Goal: Information Seeking & Learning: Check status

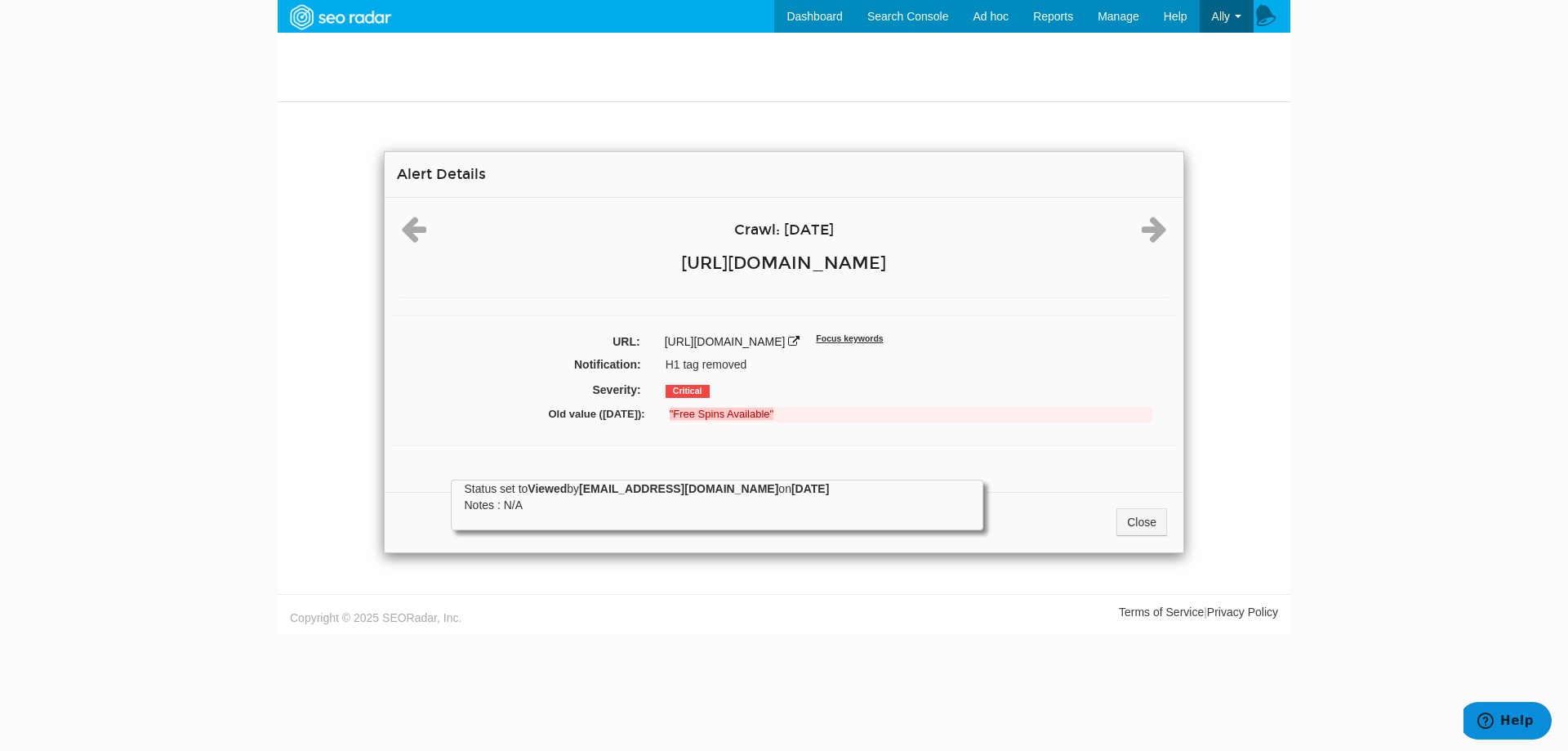
click at [689, 430] on div "Crawl: 09/22/2025 https://www.cafecasino.lv/ URL: https://www.cafecasino.lv/cas…" at bounding box center [784, 339] width 798 height 282
click at [729, 401] on div "Severity: Critical" at bounding box center [784, 390] width 790 height 25
click at [725, 434] on div "Crawl: 09/22/2025 https://www.cafecasino.lv/ URL: https://www.cafecasino.lv/cas…" at bounding box center [784, 339] width 798 height 282
click at [261, 183] on body "Dashboard Search Console Keyword Winners and Losers Page Winners and Losers Arc…" at bounding box center [784, 376] width 1568 height 751
click at [1149, 524] on link "Close" at bounding box center [1141, 522] width 51 height 28
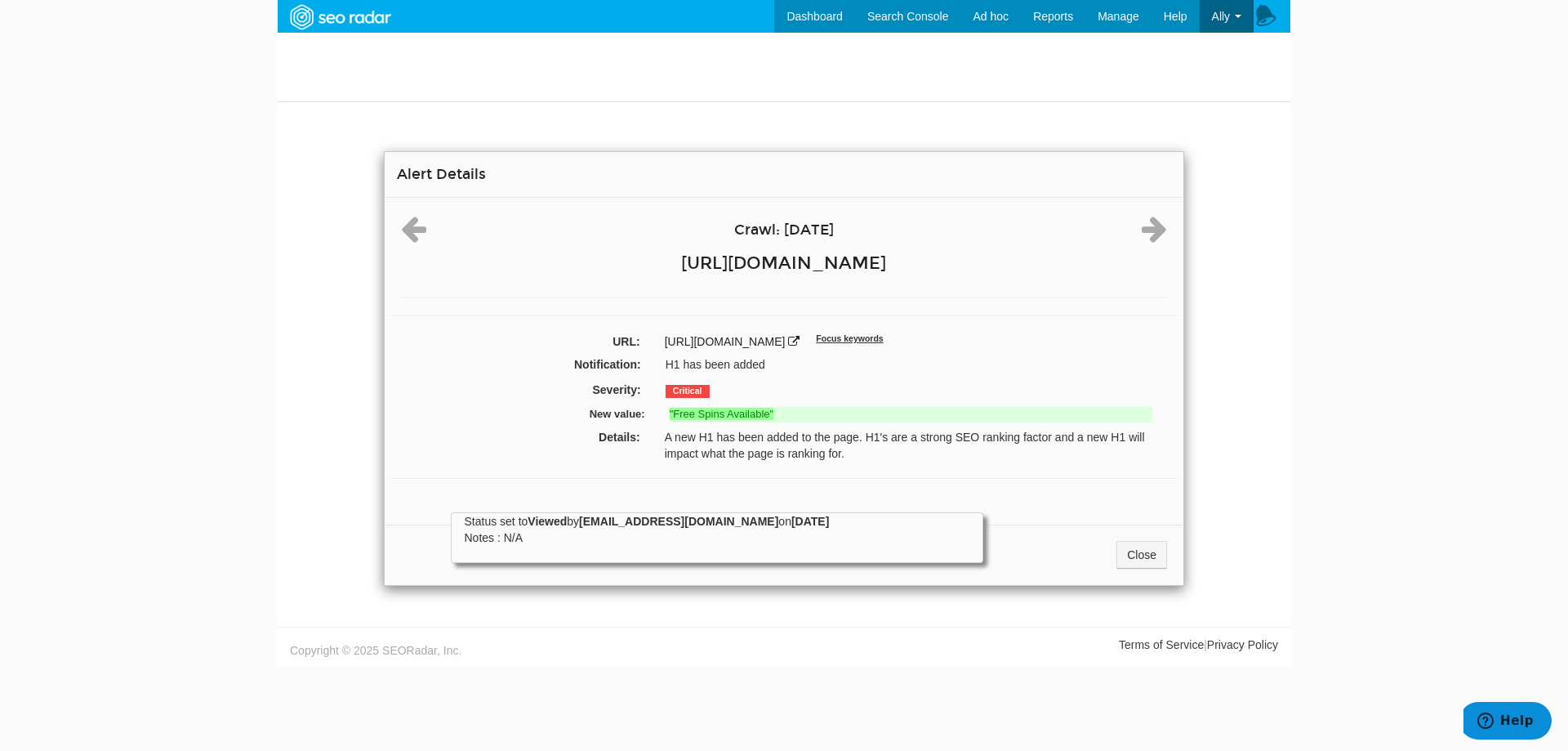
click at [1398, 227] on body "Dashboard Search Console Keyword Winners and Losers Page Winners and Losers Arc…" at bounding box center [784, 376] width 1568 height 751
click at [1155, 564] on link "Close" at bounding box center [1141, 554] width 51 height 28
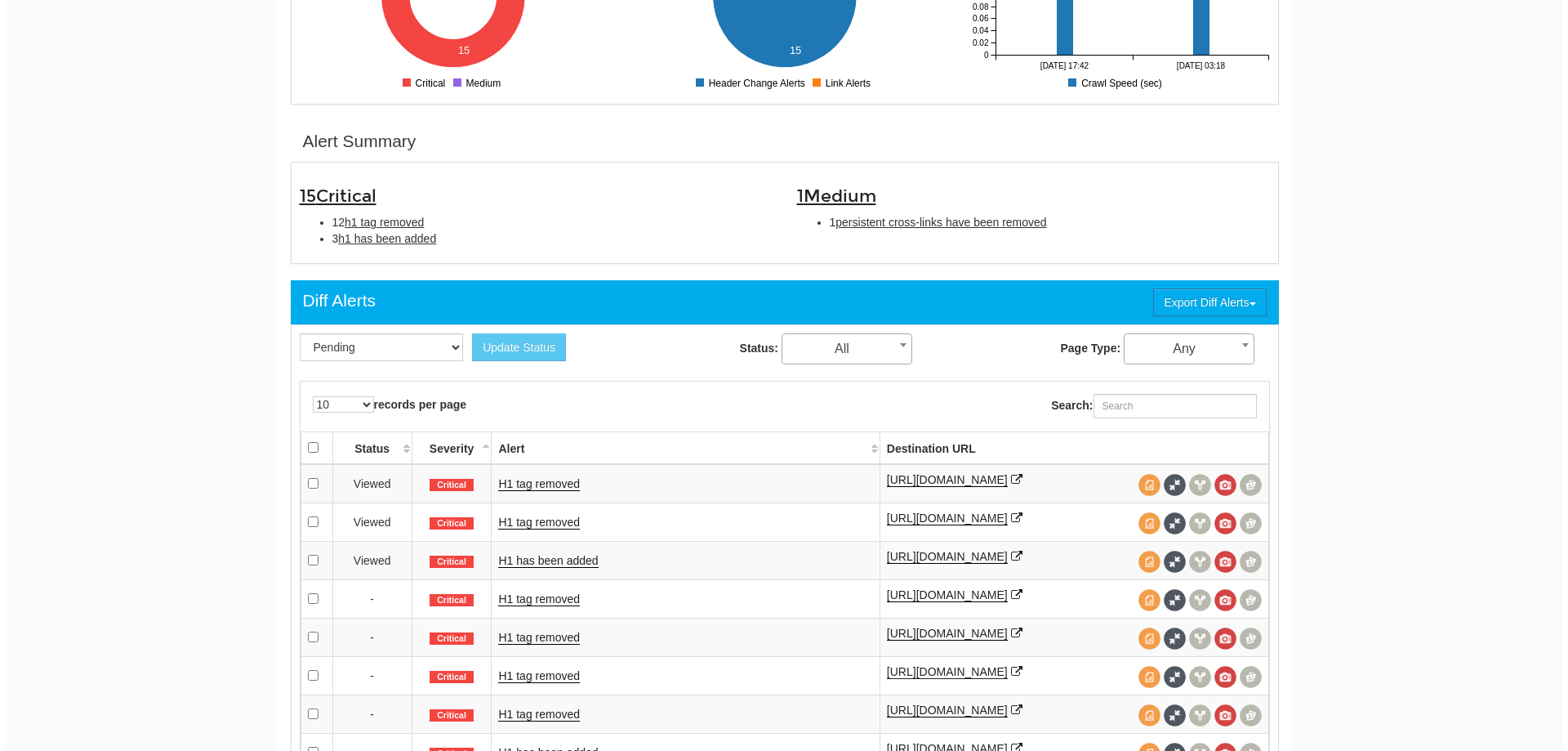
scroll to position [735, 0]
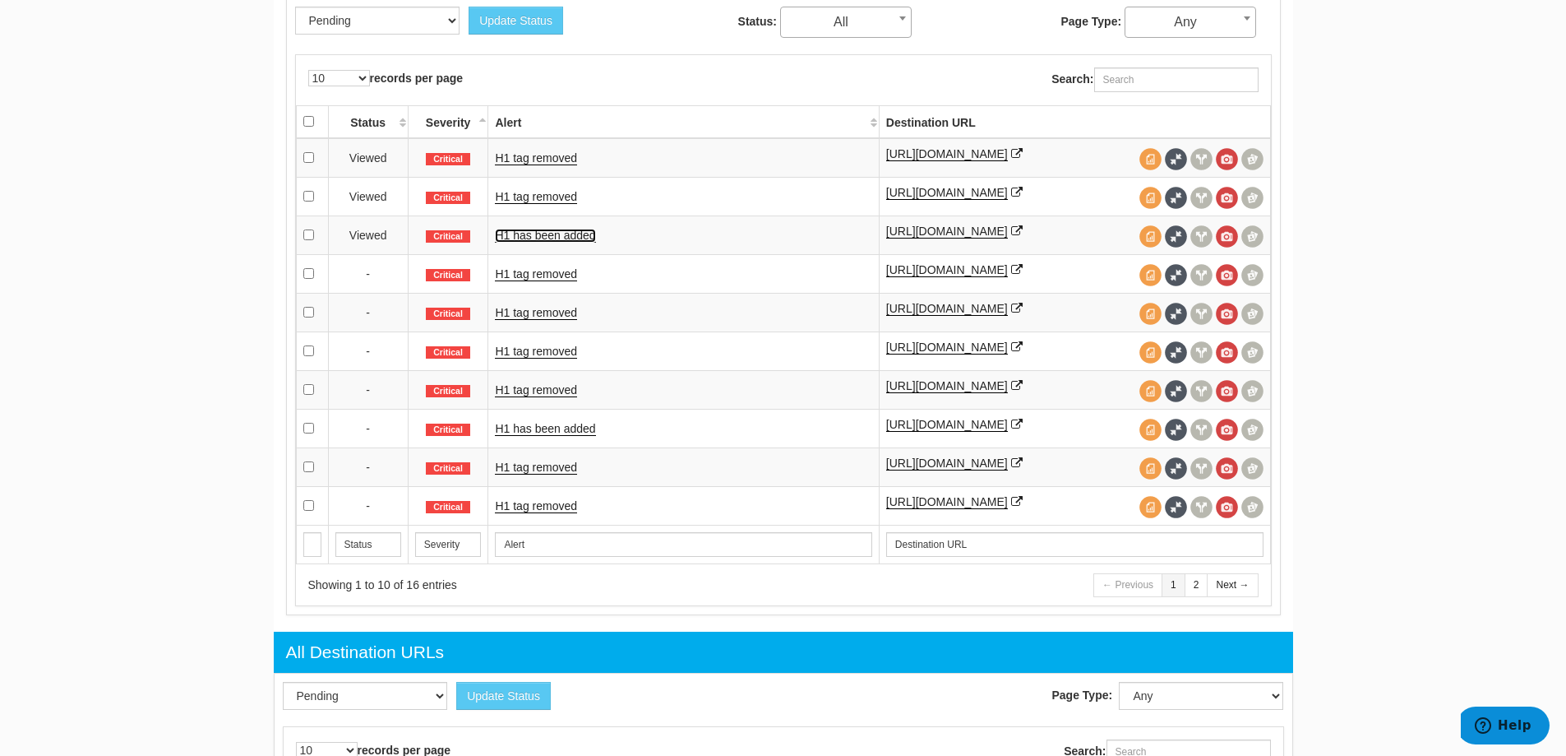
click at [542, 233] on link "H1 has been added" at bounding box center [545, 236] width 100 height 14
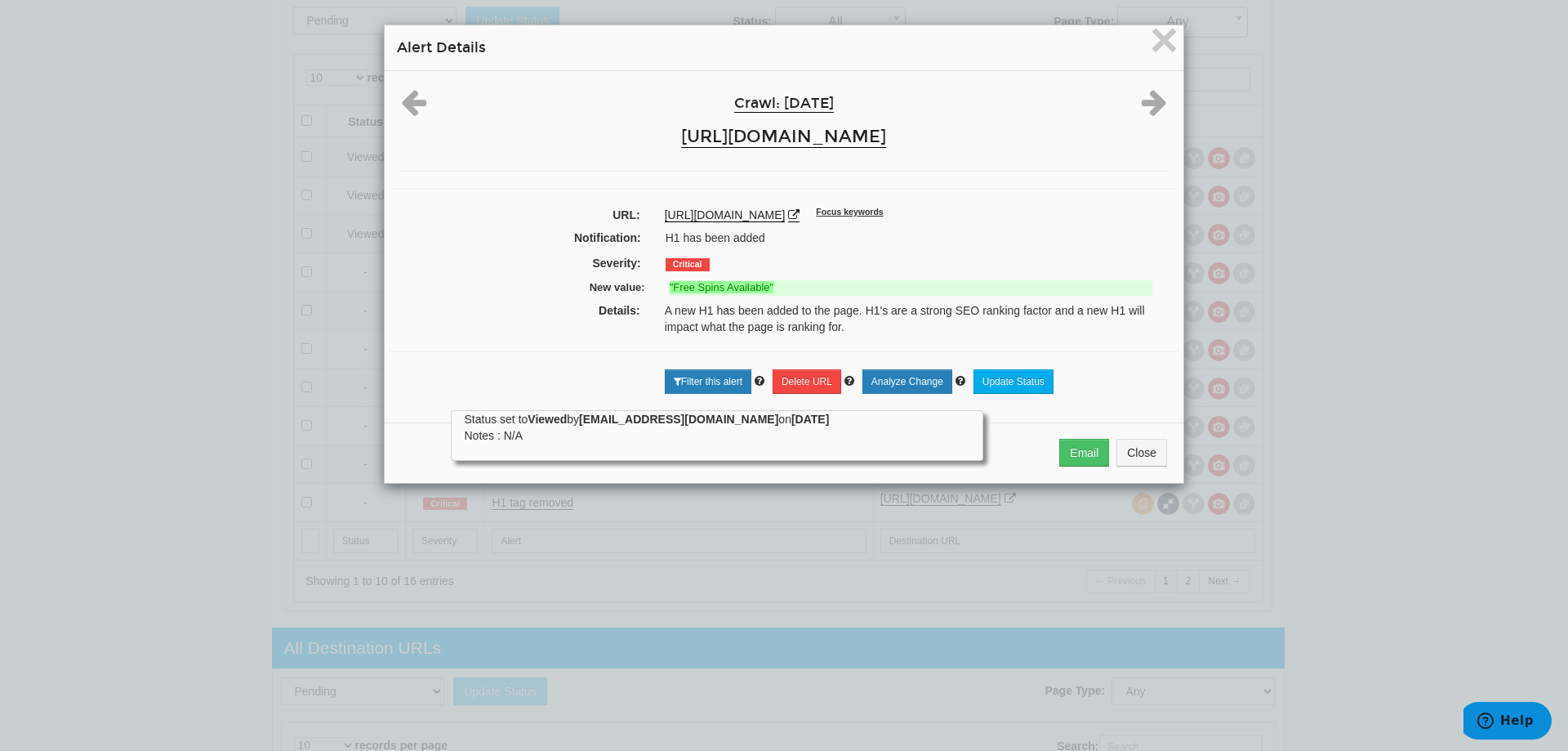
drag, startPoint x: 668, startPoint y: 655, endPoint x: 664, endPoint y: 646, distance: 9.8
click at [668, 650] on div "× Alert Details Crawl: 09/22/2025 https://www.cafecasino.lv/ URL: https://www.c…" at bounding box center [784, 376] width 1568 height 751
click at [726, 291] on strong ""Free Spins Available"" at bounding box center [721, 287] width 104 height 12
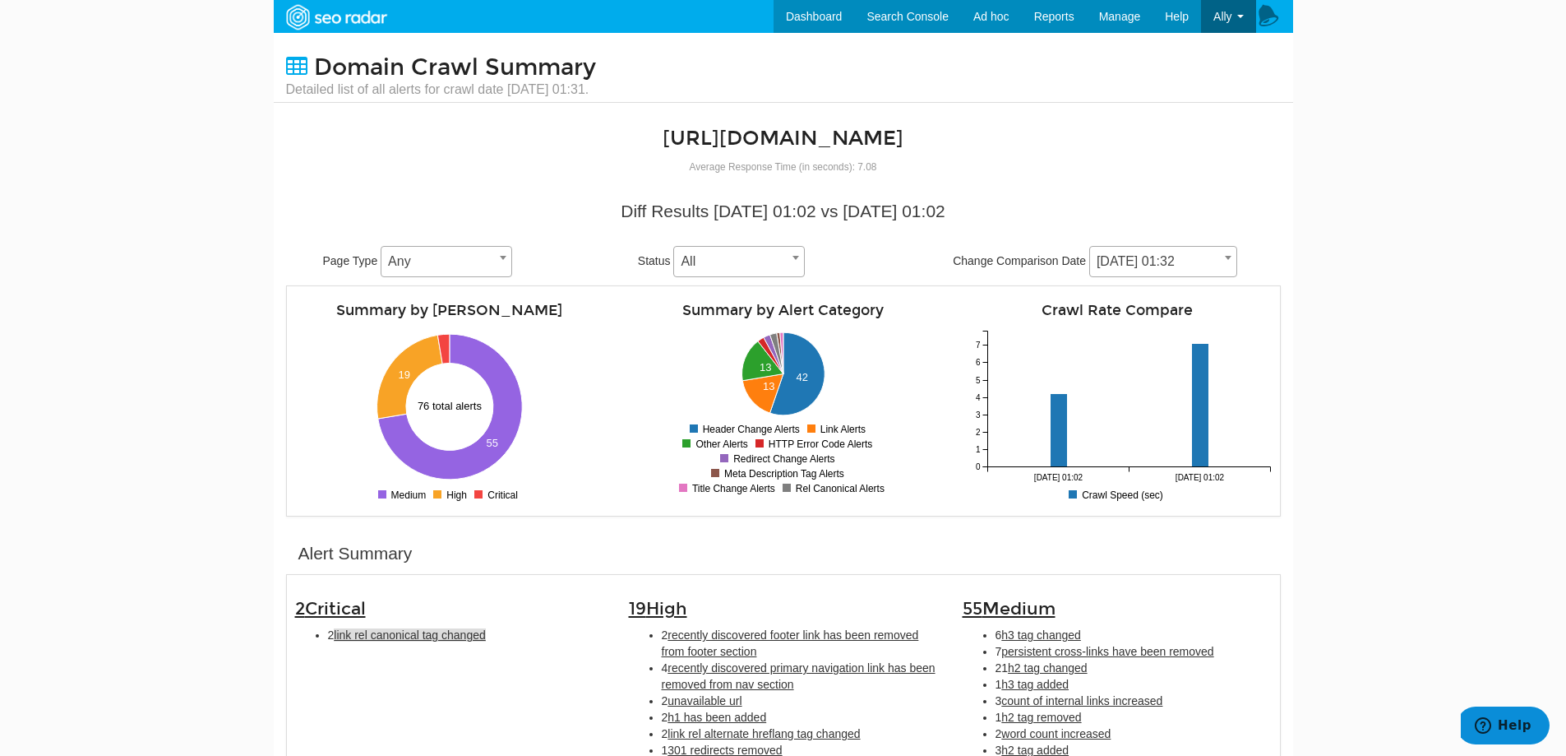
click at [1197, 268] on span "09/19/2025 01:32" at bounding box center [1163, 261] width 146 height 23
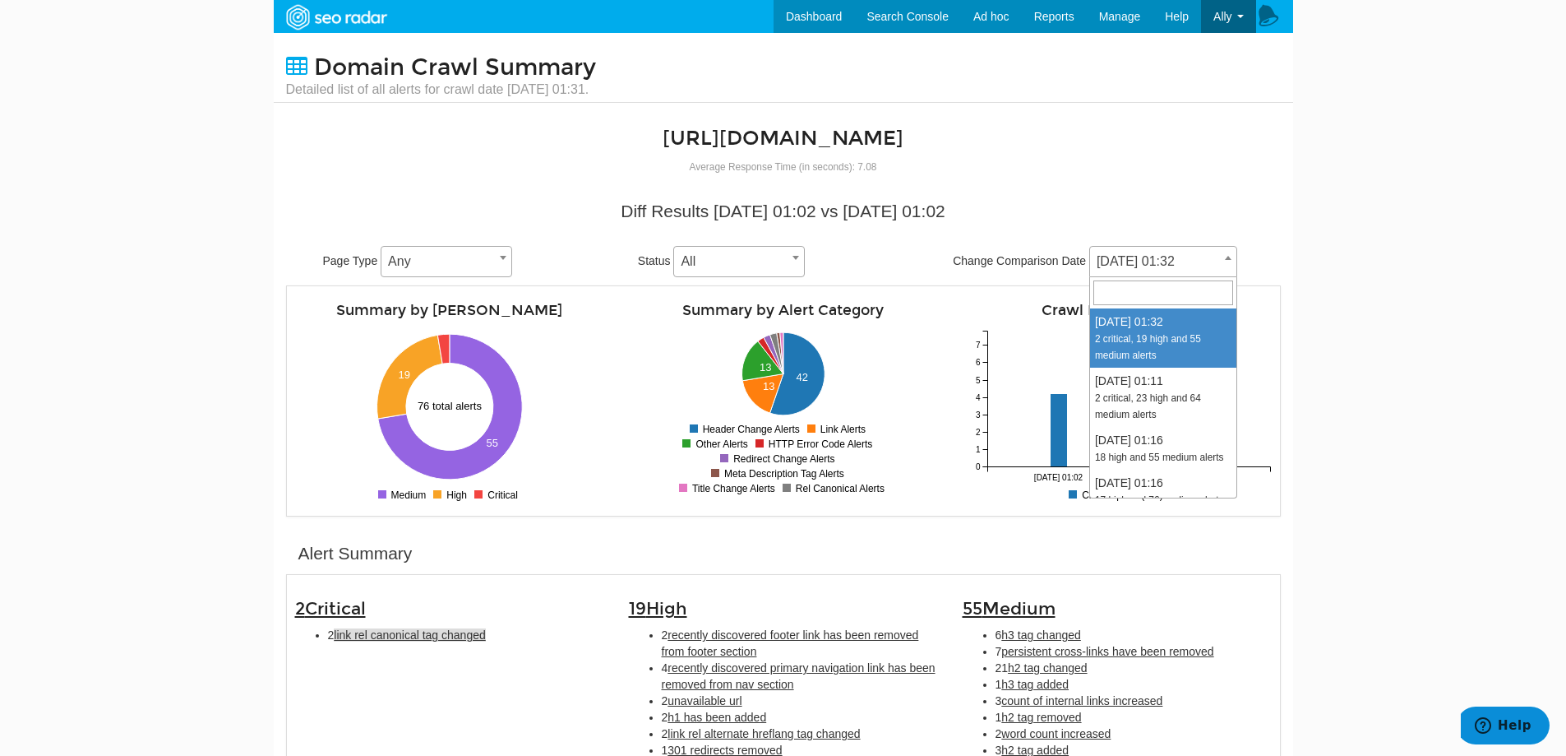
scroll to position [247, 0]
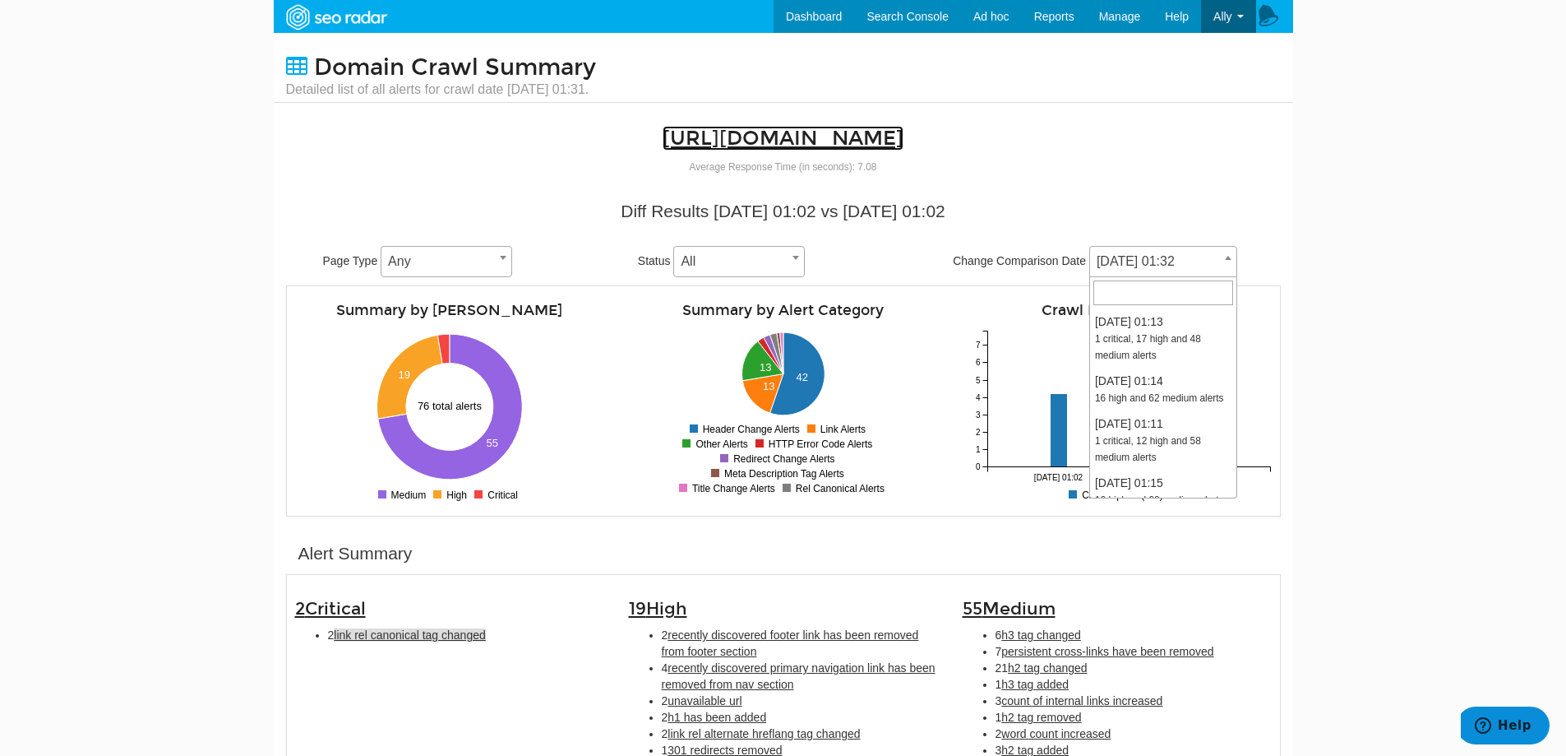
click at [773, 142] on link "https://www.bovada.lv" at bounding box center [783, 138] width 241 height 25
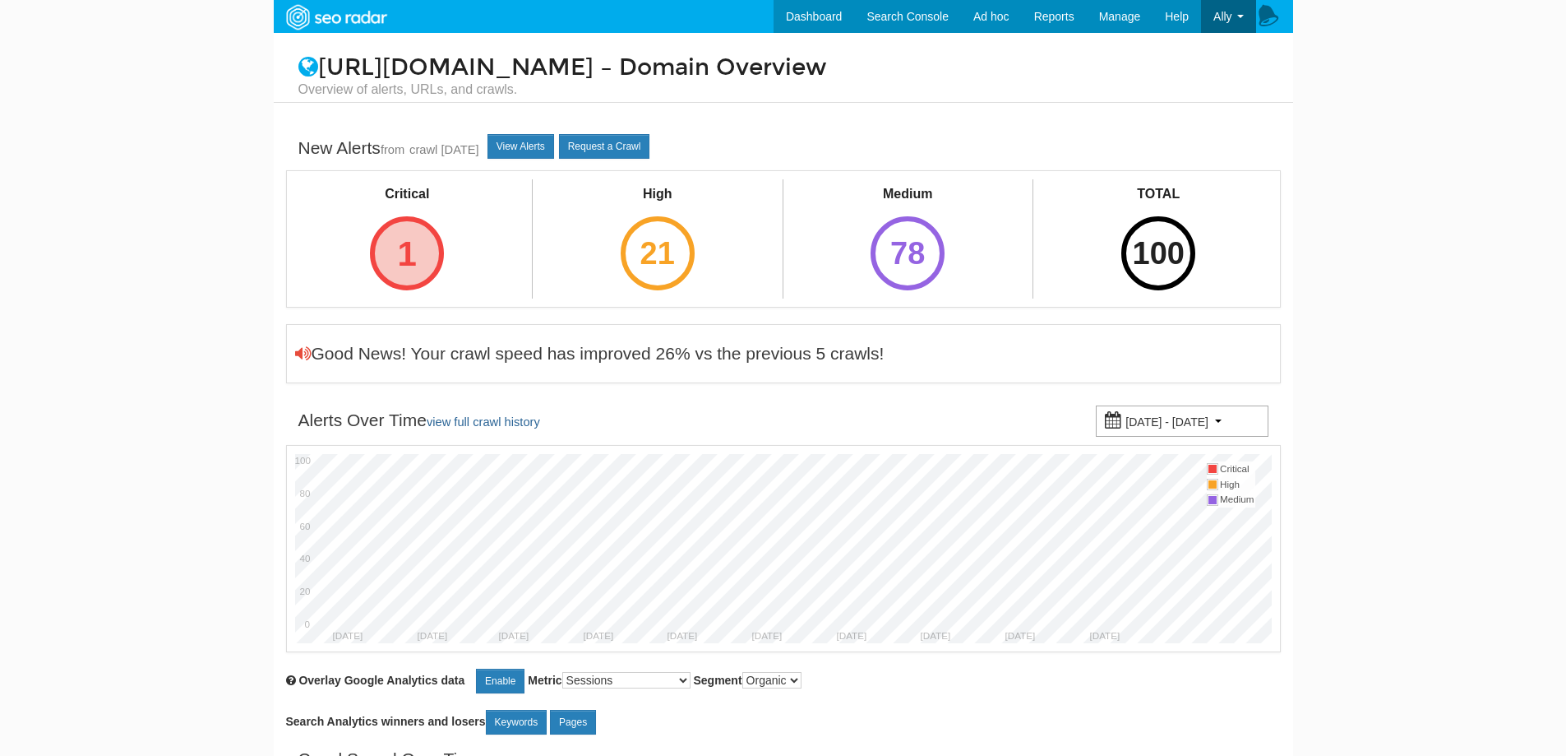
click at [425, 252] on div "1" at bounding box center [407, 253] width 74 height 74
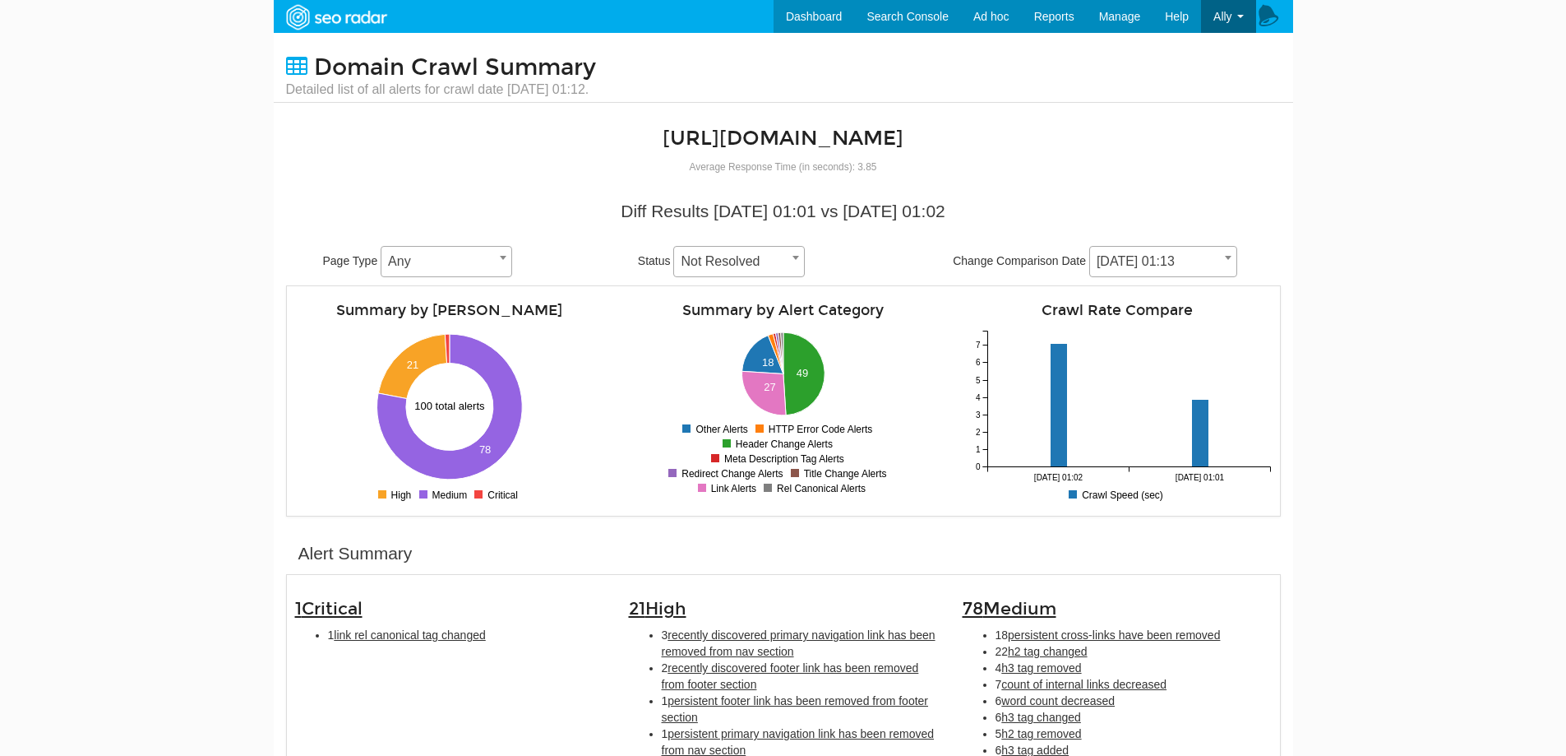
scroll to position [329, 0]
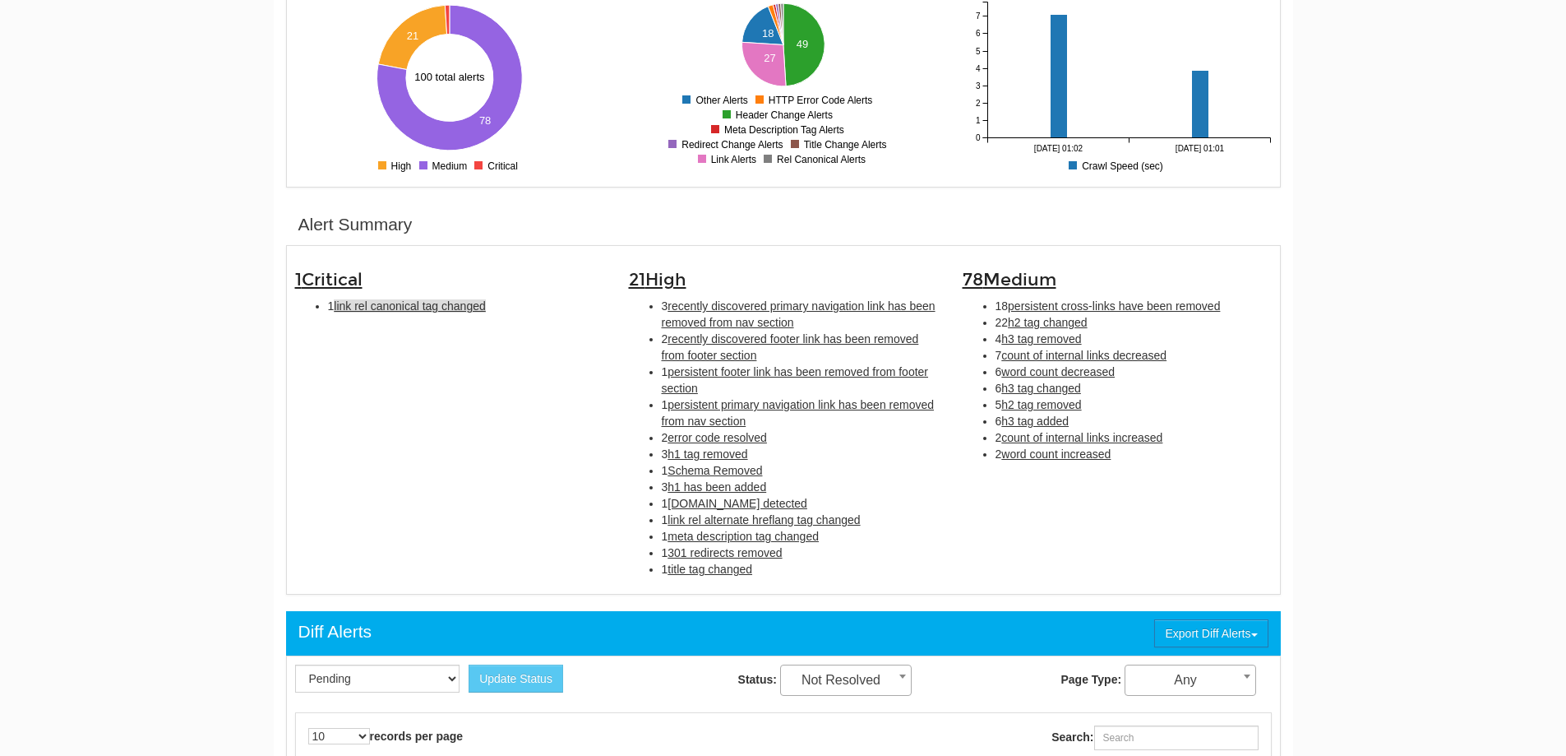
click at [358, 303] on span "link rel canonical tag changed" at bounding box center [409, 305] width 151 height 13
type input "link rel canonical tag changed"
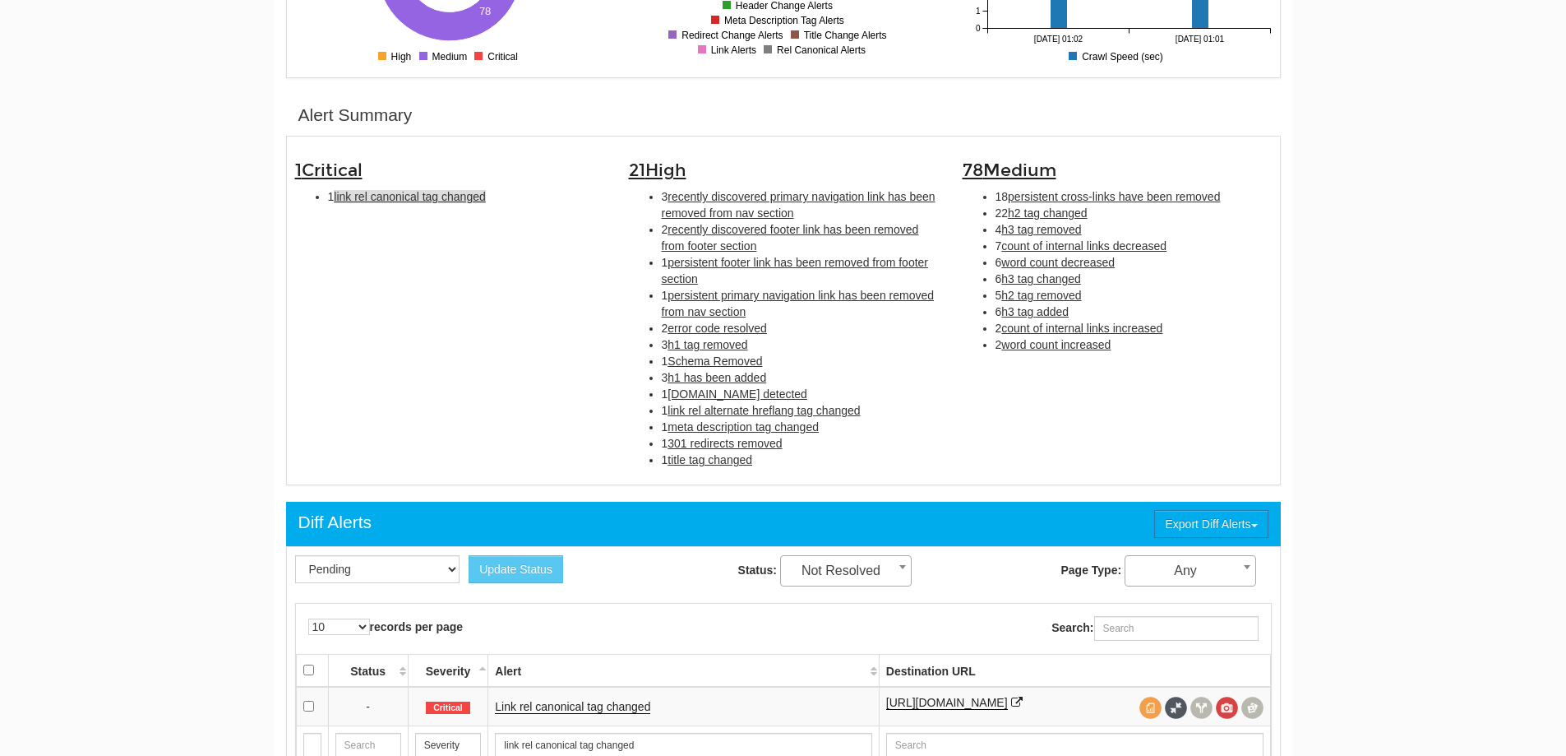
scroll to position [533, 0]
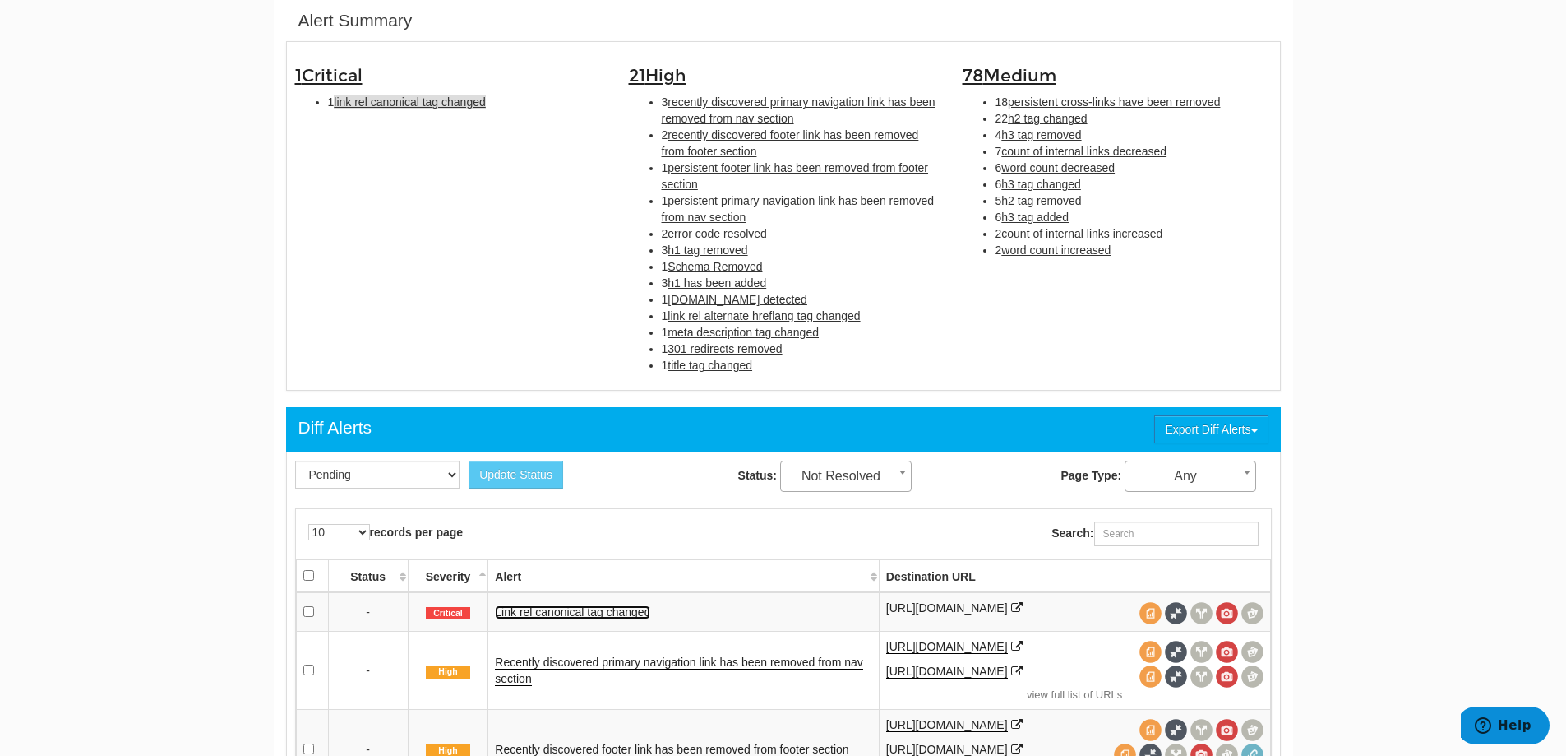
click at [602, 612] on link "Link rel canonical tag changed" at bounding box center [572, 612] width 155 height 14
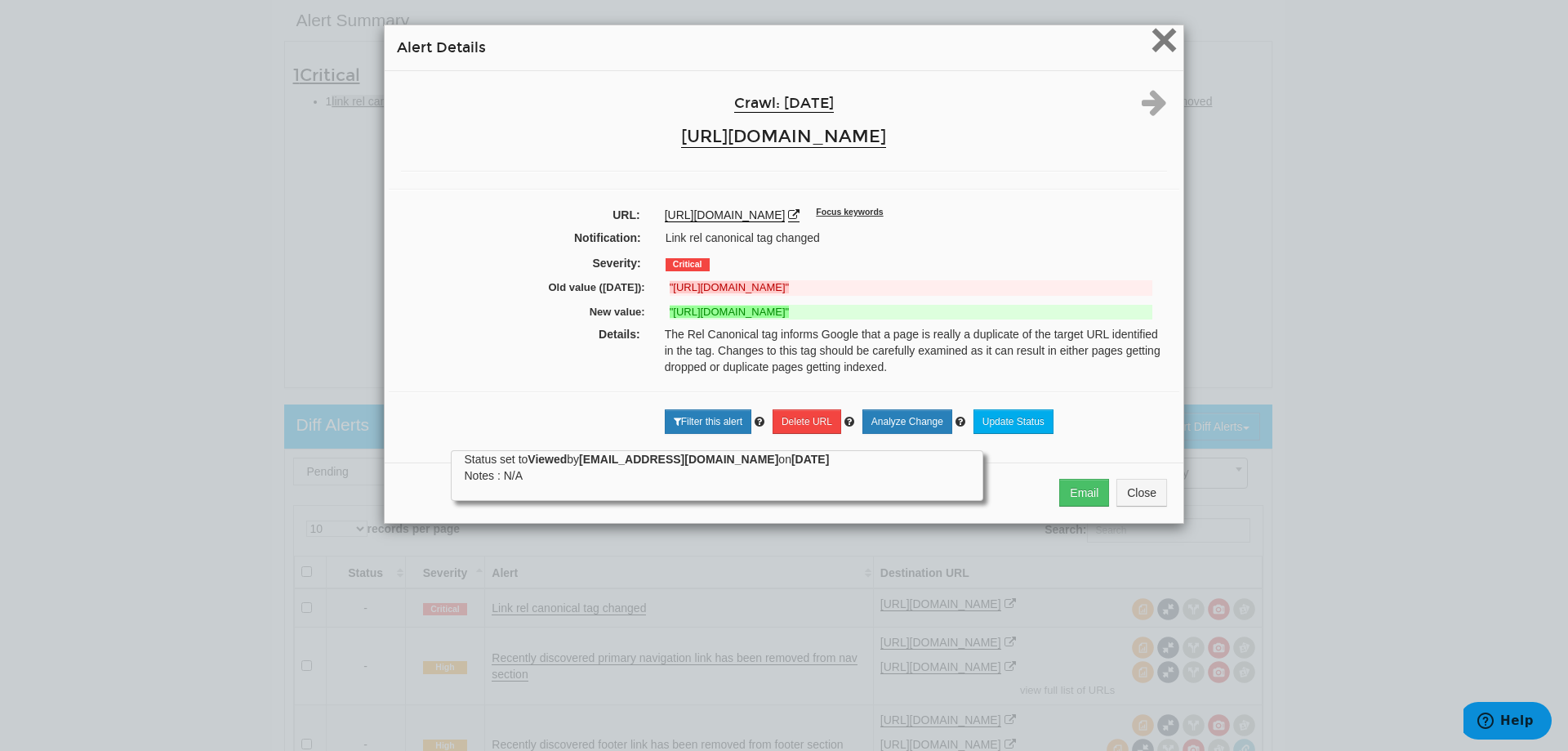
drag, startPoint x: 1152, startPoint y: 30, endPoint x: 1049, endPoint y: 75, distance: 112.4
click at [1151, 33] on span "×" at bounding box center [1164, 39] width 29 height 55
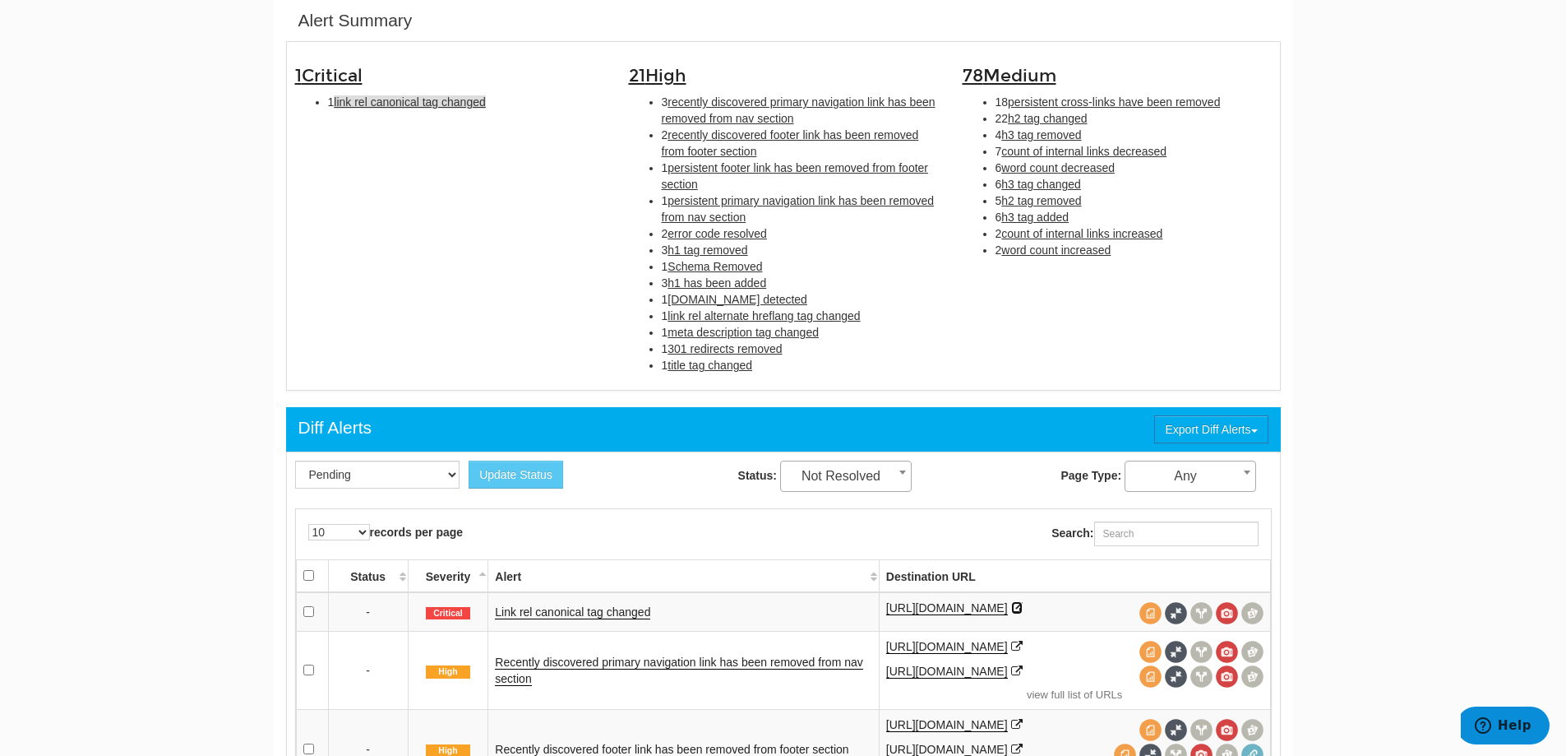
click at [1023, 604] on icon at bounding box center [1017, 608] width 12 height 12
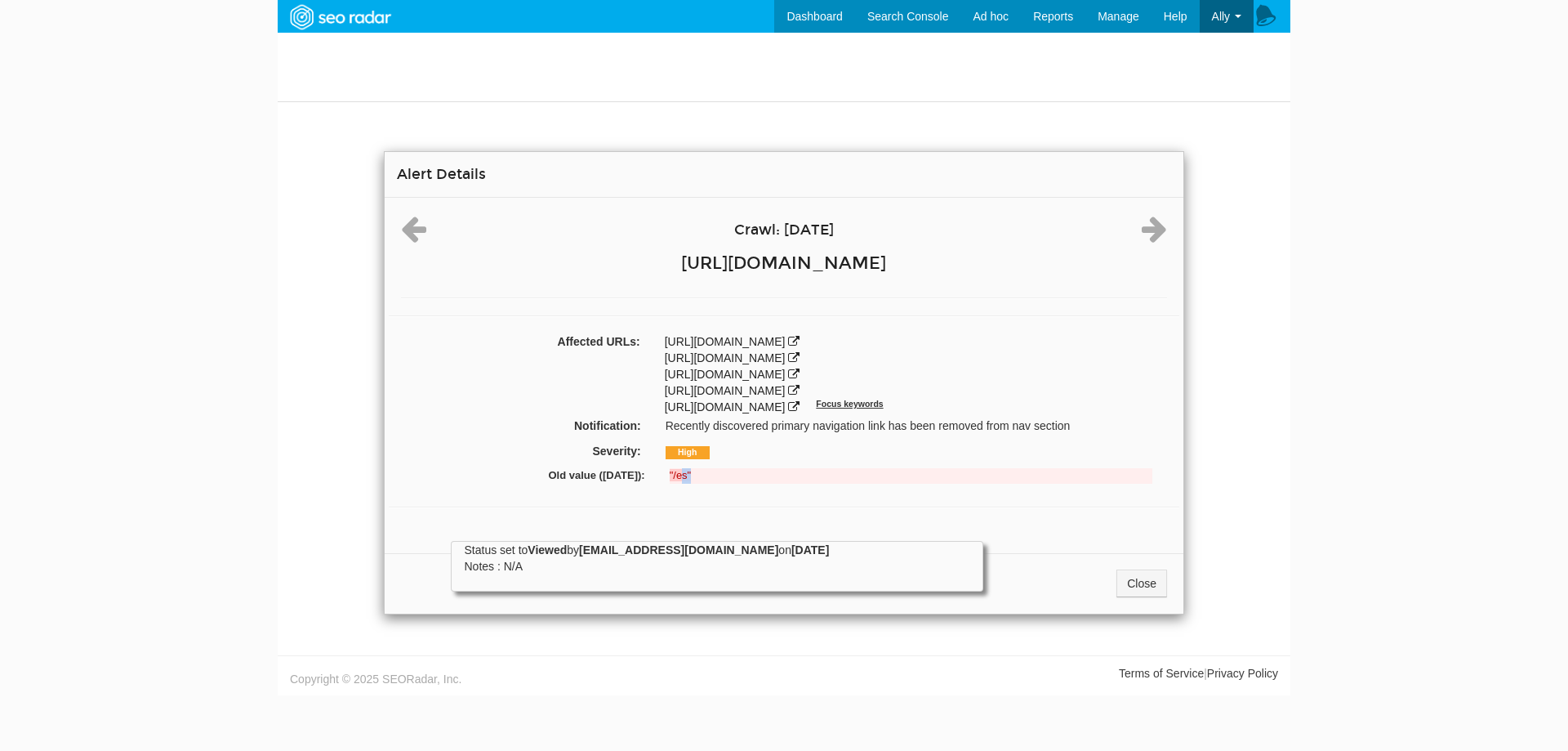
drag, startPoint x: 684, startPoint y: 479, endPoint x: 723, endPoint y: 461, distance: 43.0
click at [717, 466] on div "Old value (09/19/2025): "/es"" at bounding box center [784, 478] width 766 height 25
click at [224, 219] on body "Dashboard Search Console Keyword Winners and Losers Page Winners and Losers Arc…" at bounding box center [784, 376] width 1568 height 751
click at [1149, 571] on link "Close" at bounding box center [1141, 583] width 51 height 28
